Goal: Task Accomplishment & Management: Complete application form

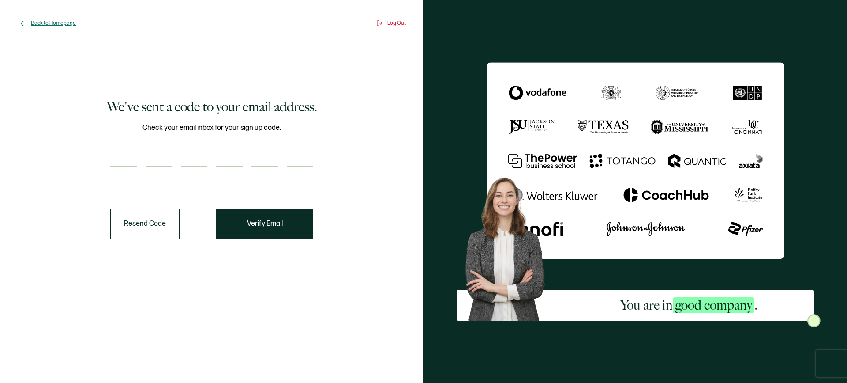
click at [54, 23] on span "Back to Homepage" at bounding box center [53, 23] width 45 height 7
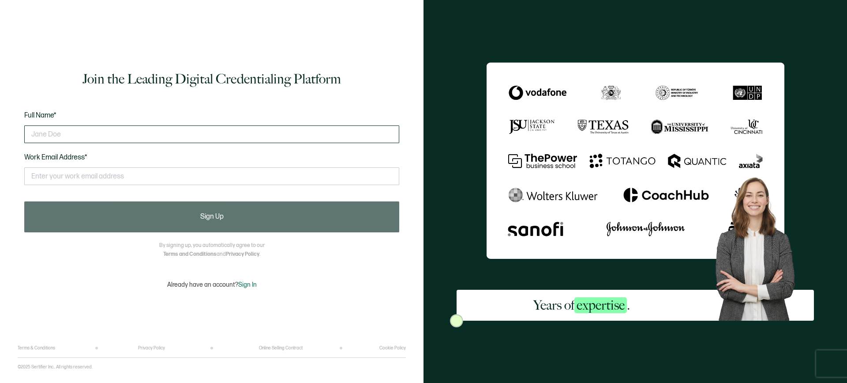
click at [72, 129] on input "text" at bounding box center [211, 134] width 375 height 18
type input "[PERSON_NAME]"
click at [49, 178] on input "text" at bounding box center [211, 176] width 375 height 18
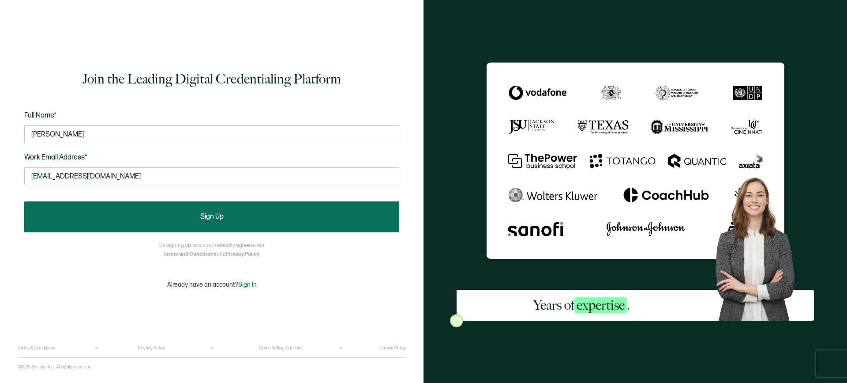
click at [215, 220] on span "Sign Up" at bounding box center [211, 216] width 23 height 7
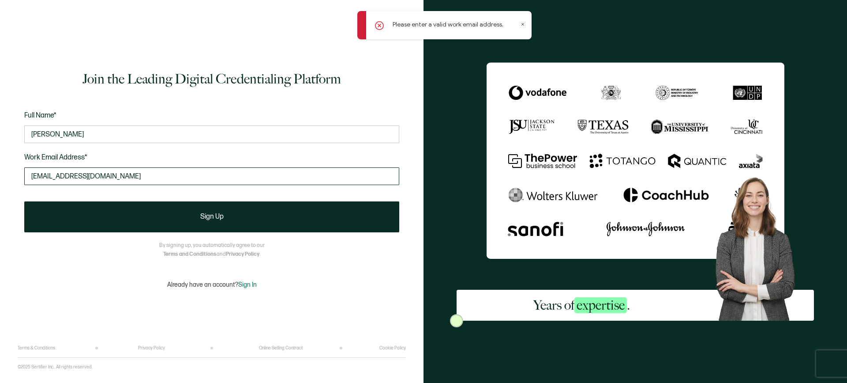
click at [124, 177] on input "[EMAIL_ADDRESS][DOMAIN_NAME]" at bounding box center [211, 176] width 375 height 18
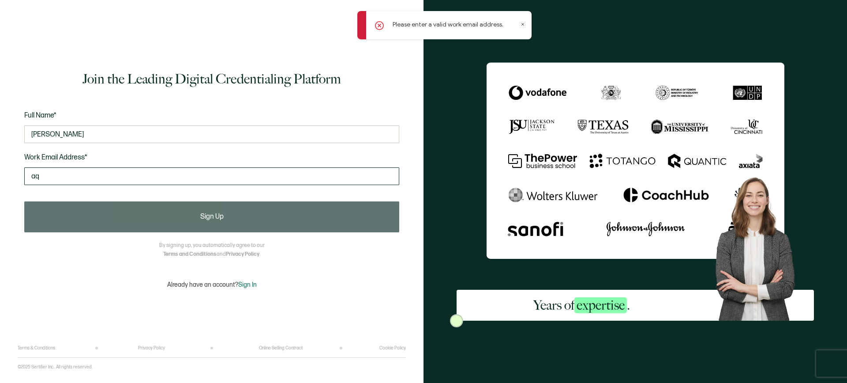
type input "a"
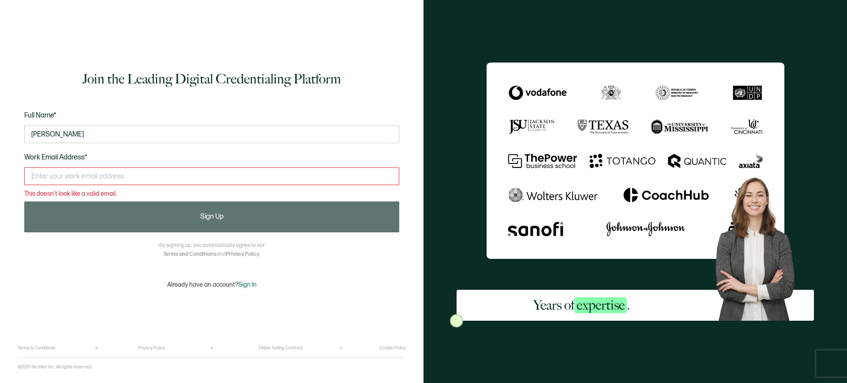
click at [41, 177] on input "text" at bounding box center [211, 176] width 375 height 18
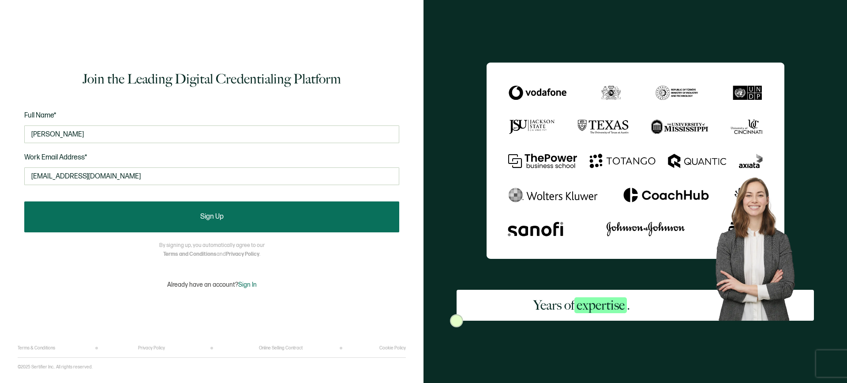
type input "[EMAIL_ADDRESS][DOMAIN_NAME]"
drag, startPoint x: 212, startPoint y: 218, endPoint x: 224, endPoint y: 216, distance: 12.1
click at [212, 218] on span "Sign Up" at bounding box center [211, 216] width 23 height 7
